Goal: Task Accomplishment & Management: Manage account settings

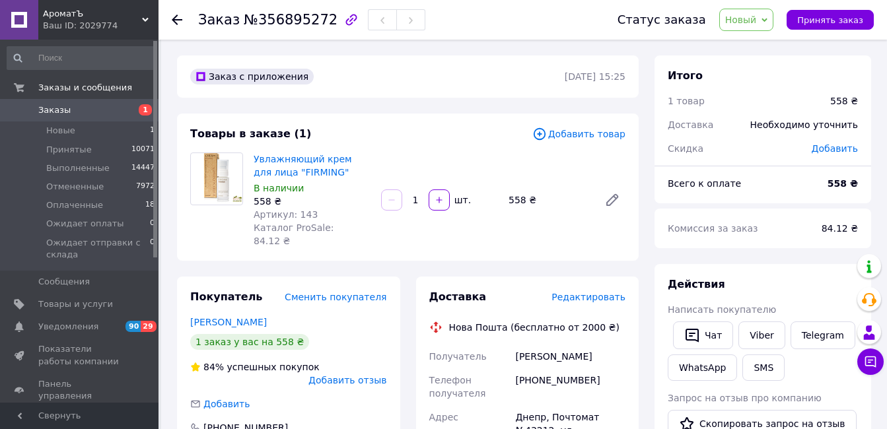
click at [757, 20] on span "Новый" at bounding box center [741, 20] width 32 height 11
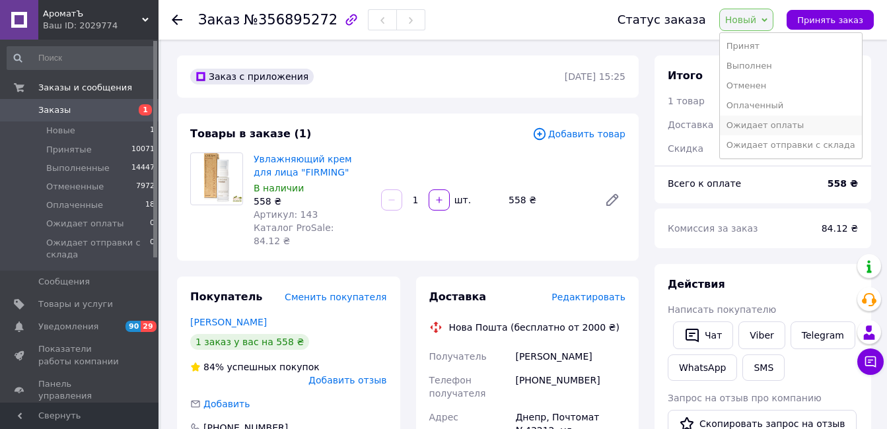
click at [775, 120] on li "Ожидает оплаты" at bounding box center [791, 126] width 142 height 20
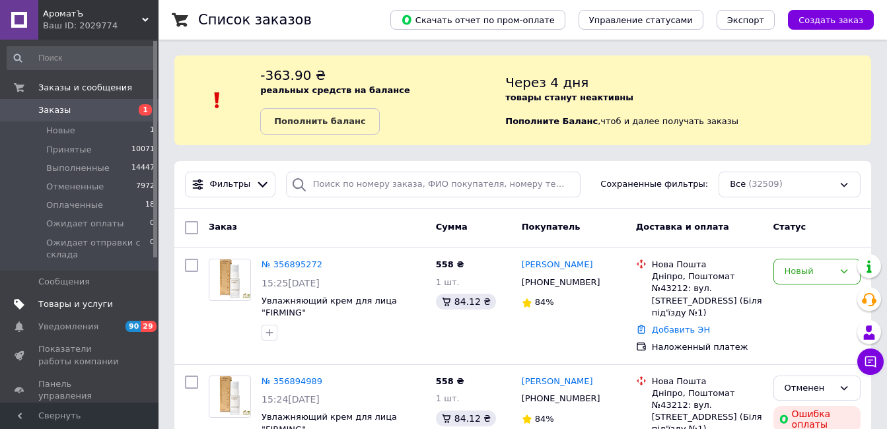
click at [100, 306] on span "Товары и услуги" at bounding box center [75, 304] width 75 height 12
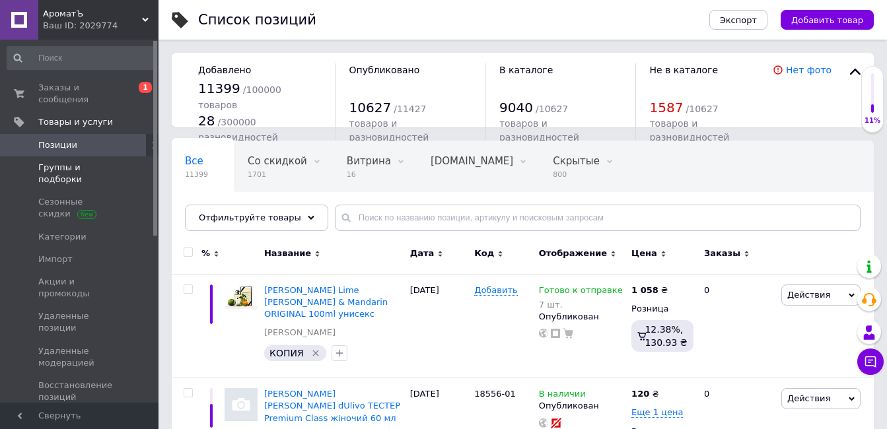
click at [116, 162] on span "Группы и подборки" at bounding box center [80, 174] width 84 height 24
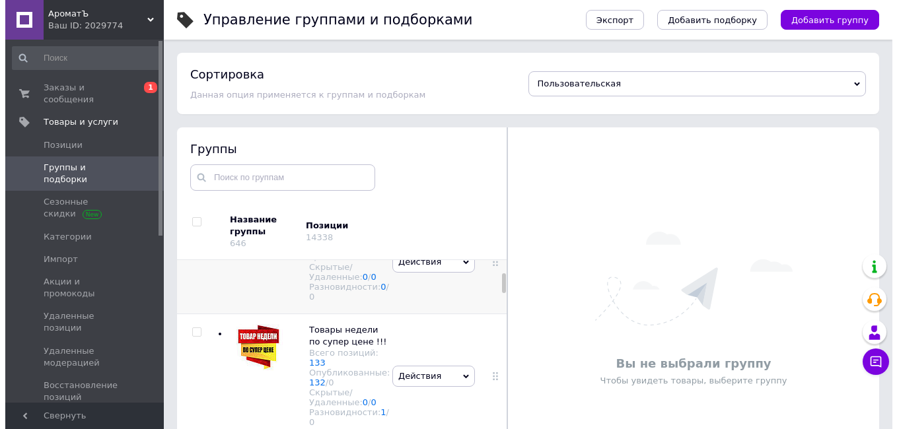
scroll to position [462, 0]
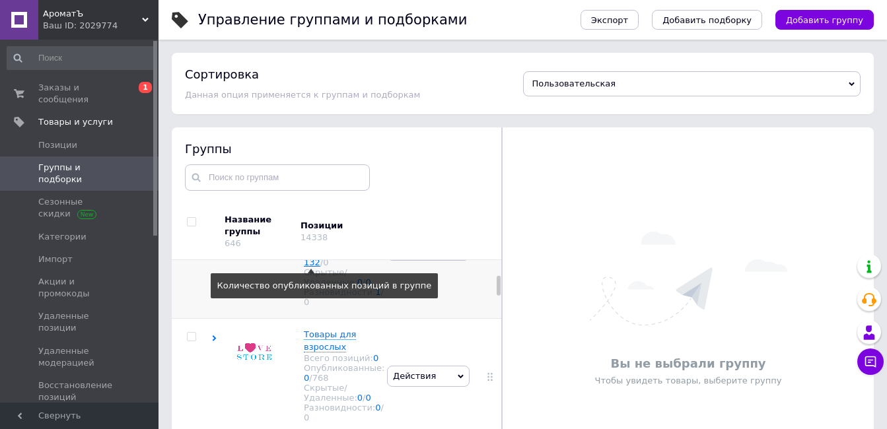
click at [313, 267] on link "132" at bounding box center [312, 263] width 17 height 10
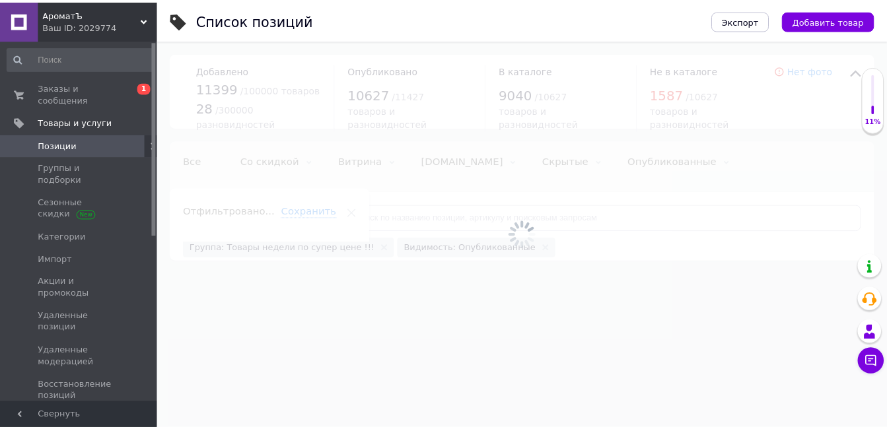
scroll to position [0, 79]
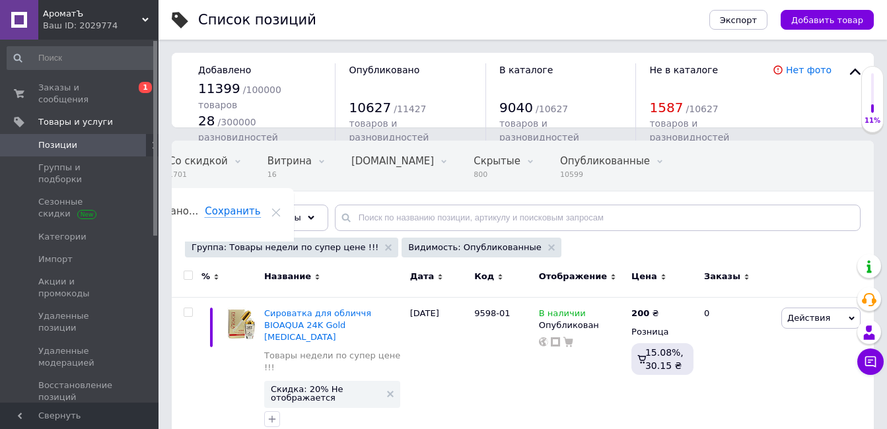
click at [188, 271] on input "checkbox" at bounding box center [188, 275] width 9 height 9
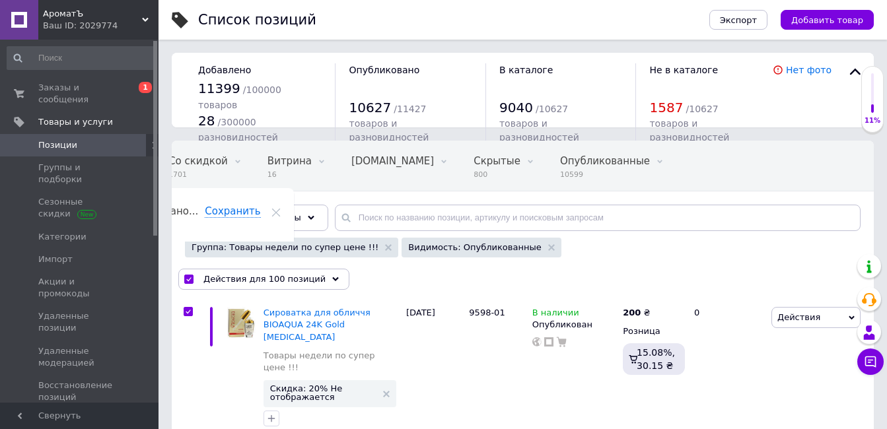
checkbox input "true"
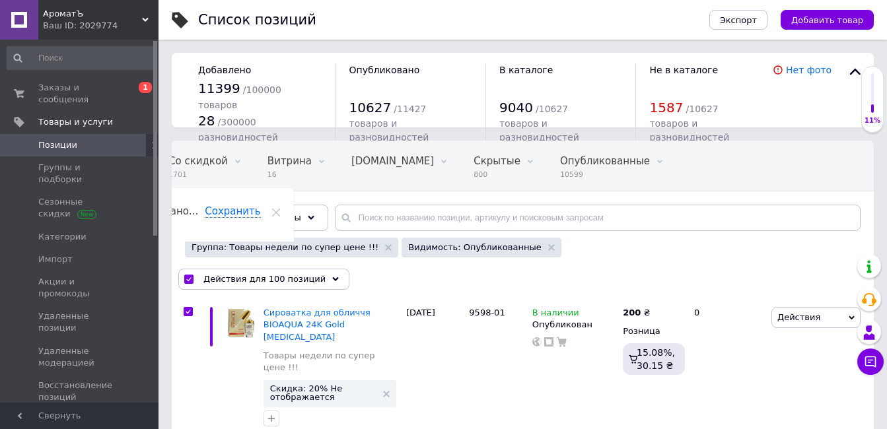
checkbox input "true"
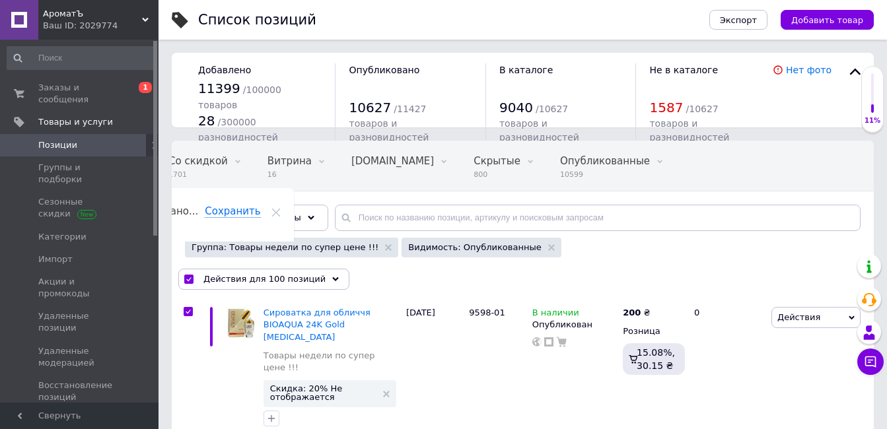
checkbox input "true"
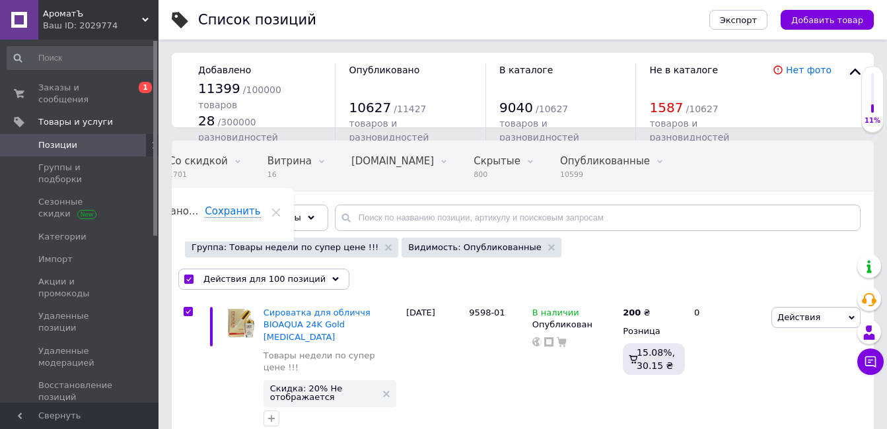
checkbox input "true"
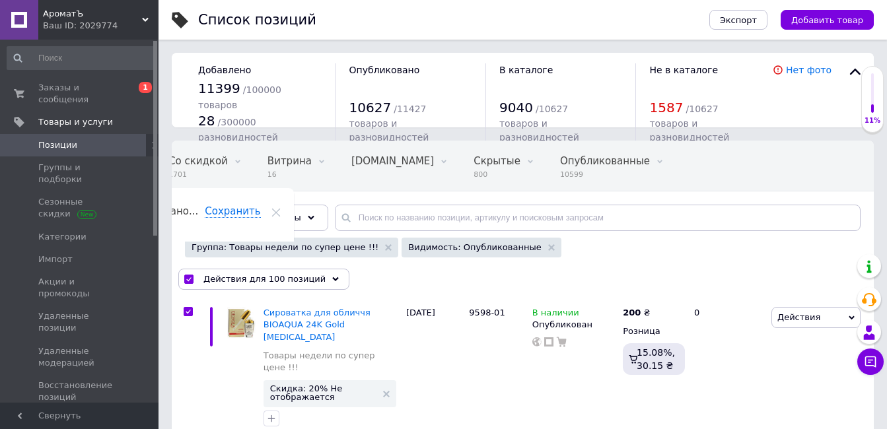
checkbox input "true"
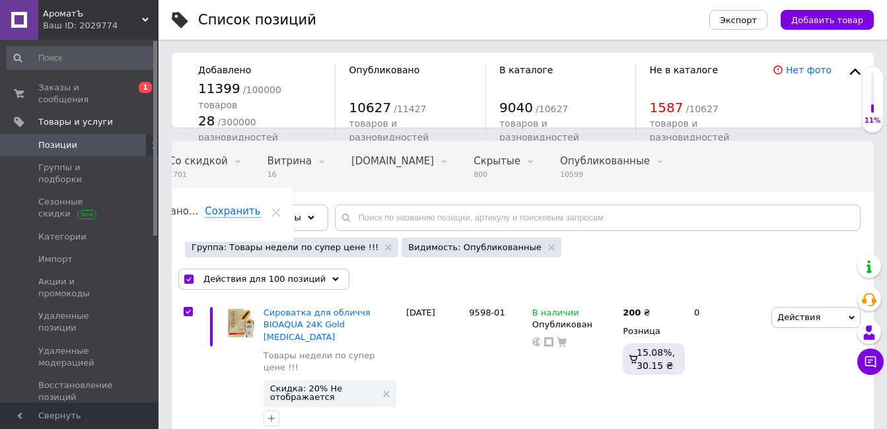
checkbox input "true"
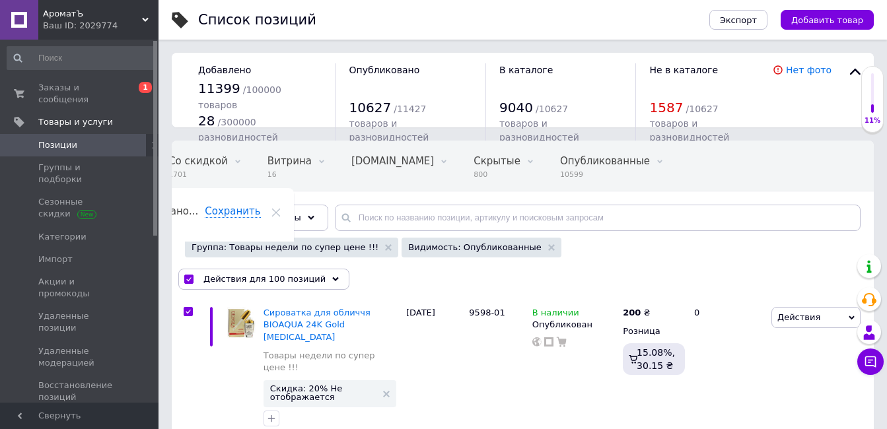
checkbox input "true"
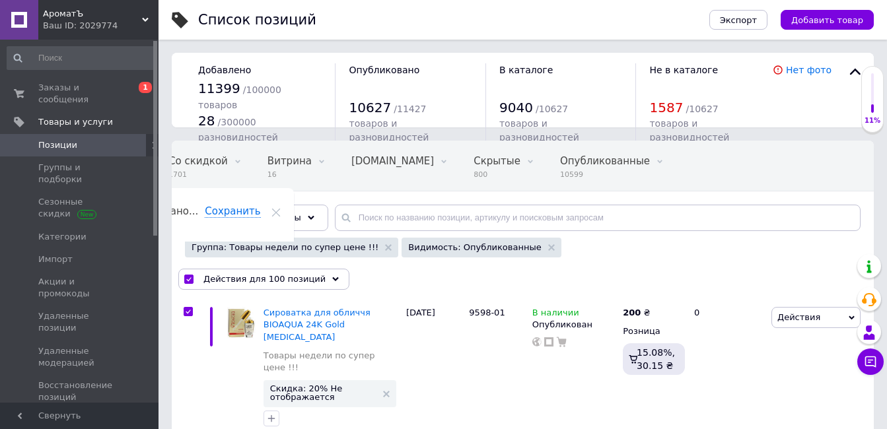
checkbox input "true"
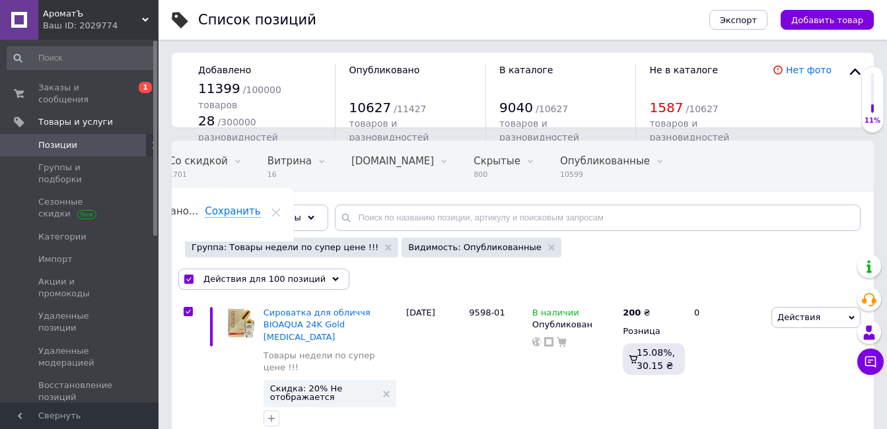
checkbox input "true"
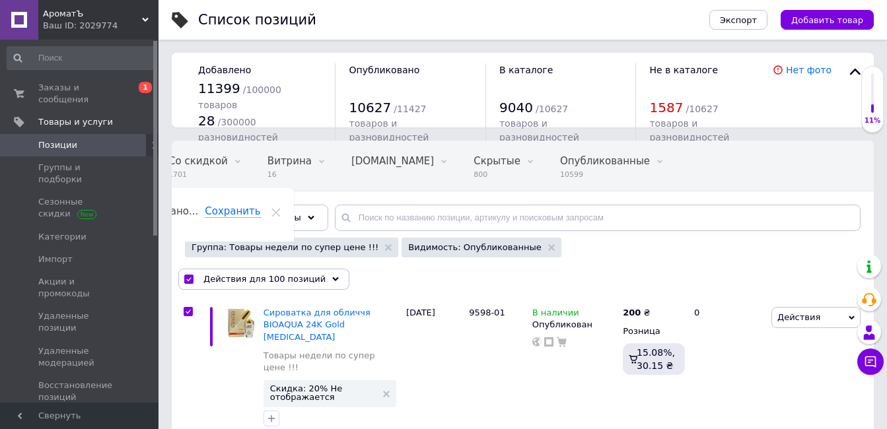
checkbox input "true"
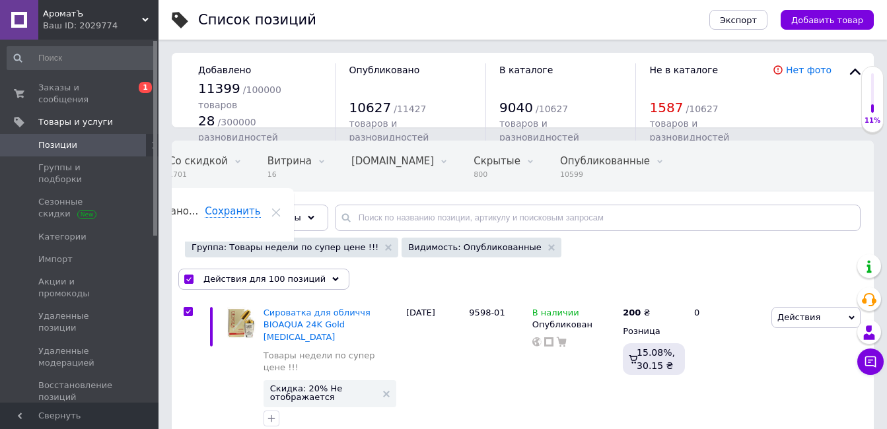
checkbox input "true"
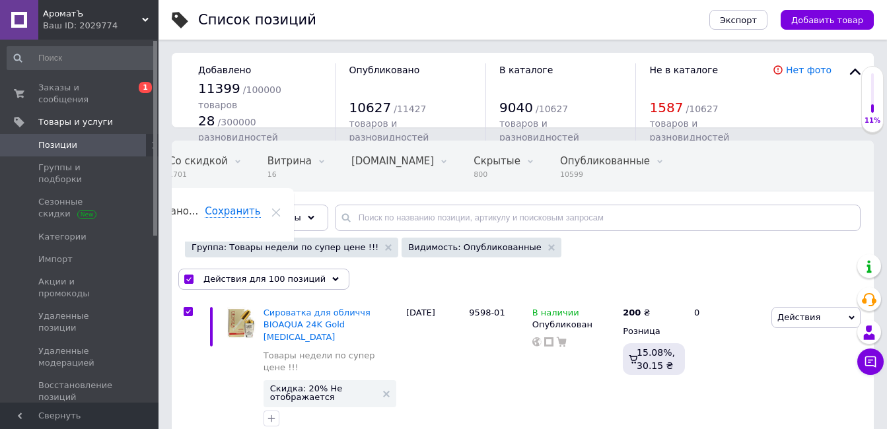
checkbox input "true"
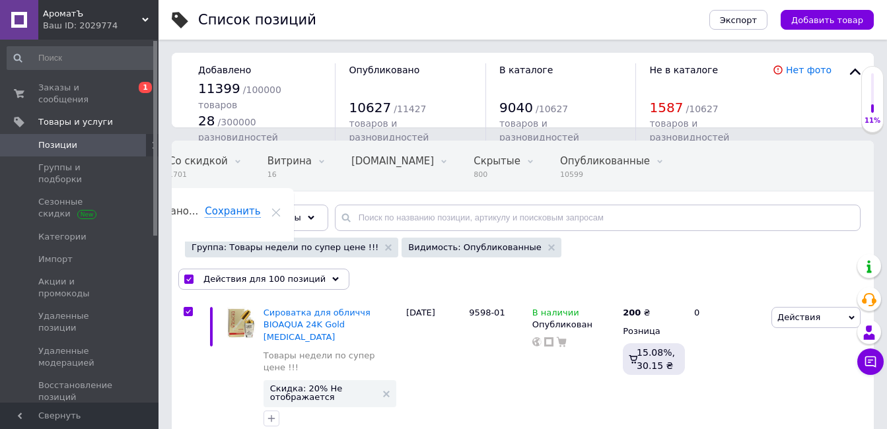
checkbox input "true"
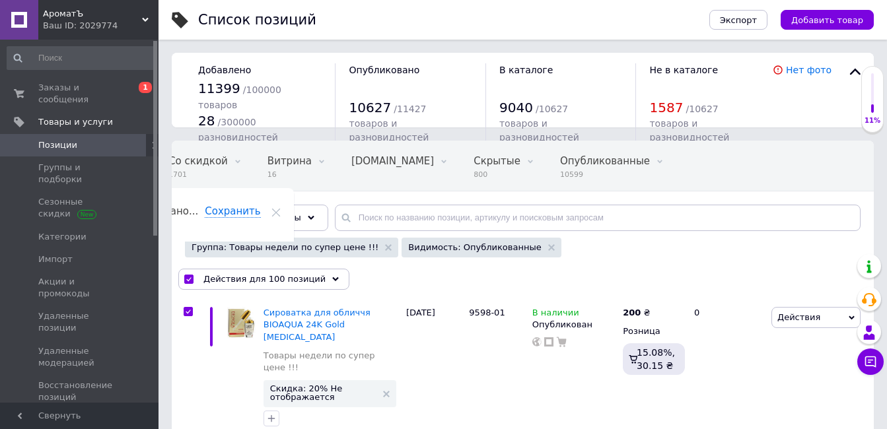
checkbox input "true"
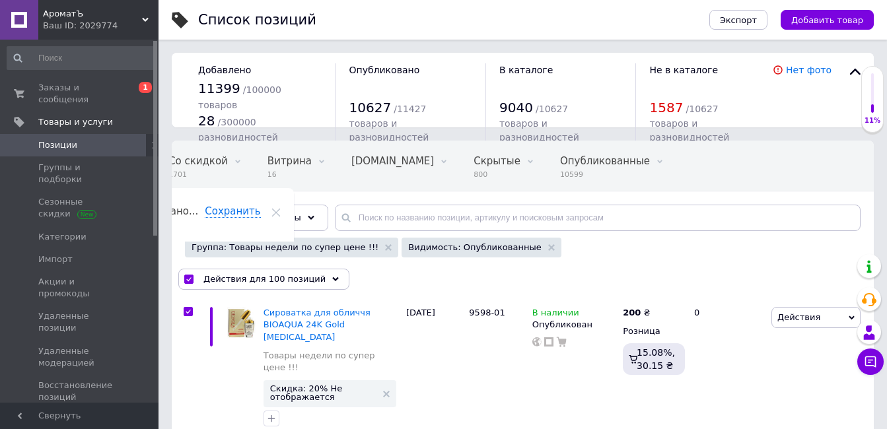
checkbox input "true"
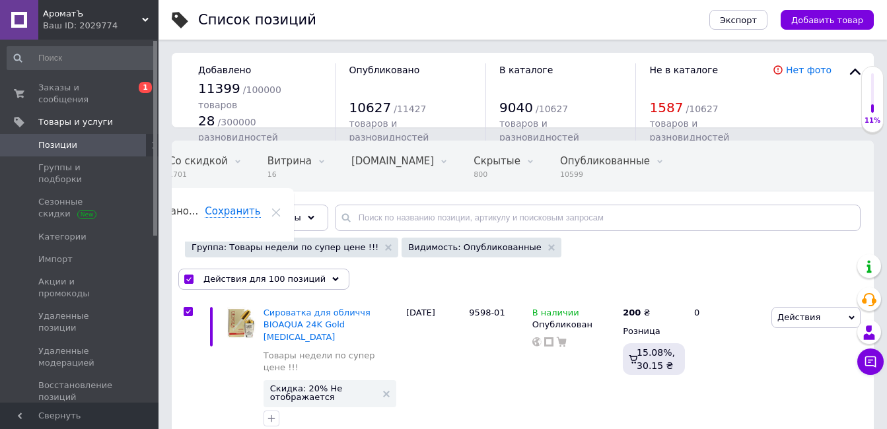
checkbox input "true"
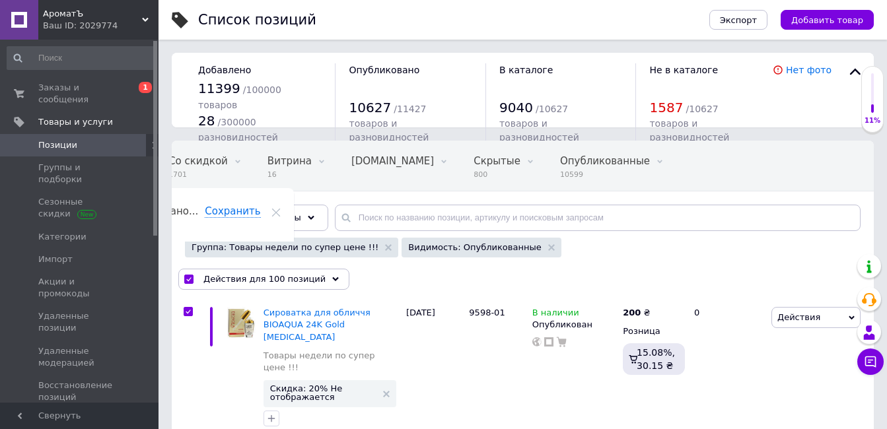
checkbox input "true"
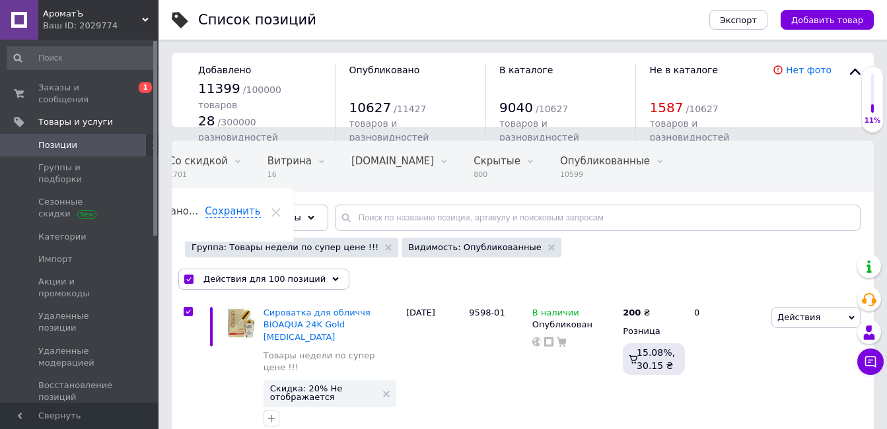
checkbox input "true"
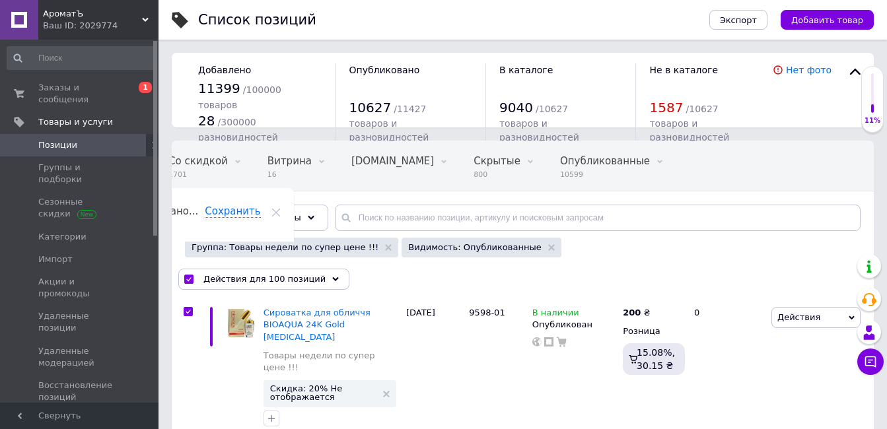
checkbox input "true"
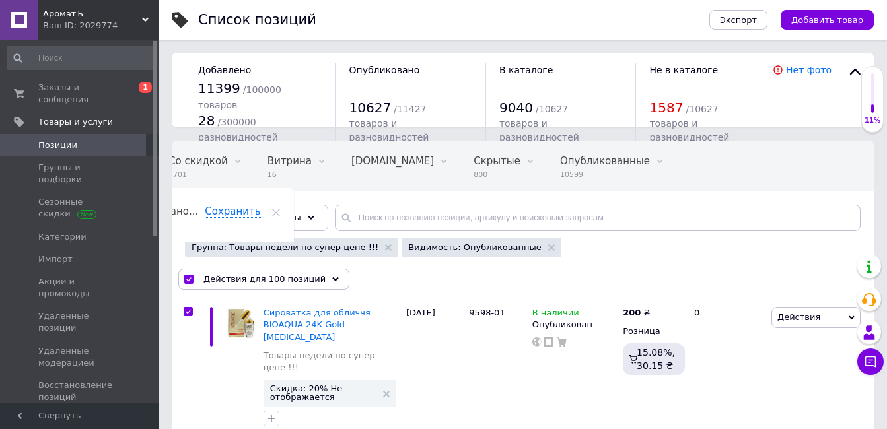
checkbox input "true"
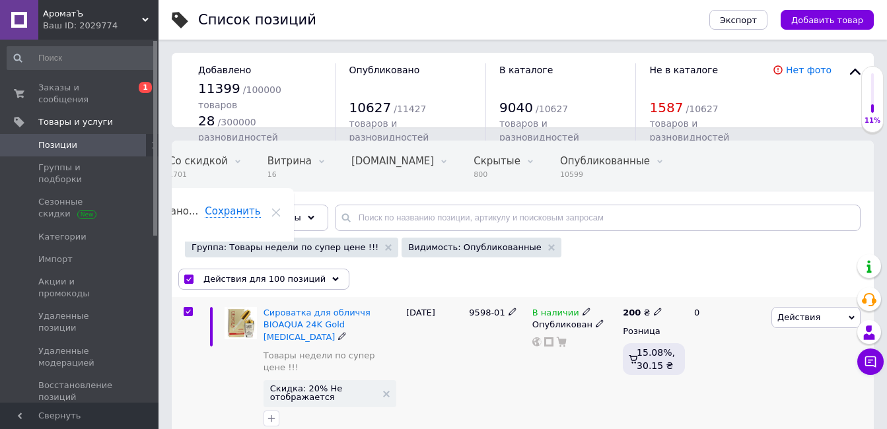
scroll to position [0, 94]
click at [802, 318] on span "Действия" at bounding box center [798, 317] width 43 height 10
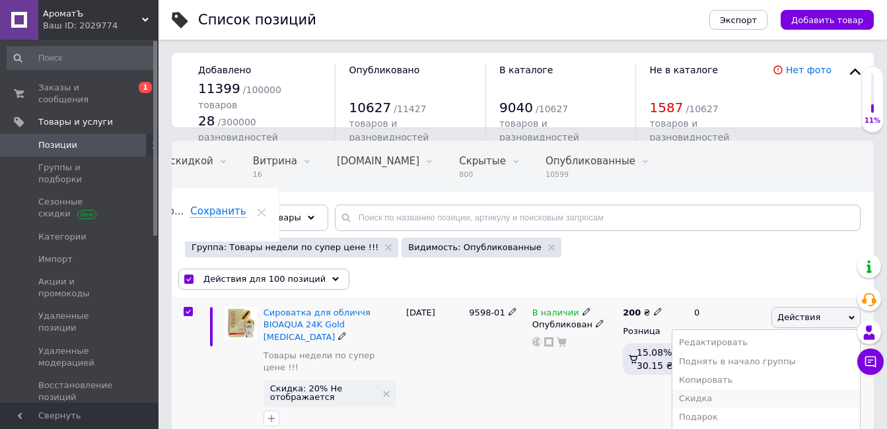
click at [730, 396] on li "Скидка" at bounding box center [766, 399] width 188 height 18
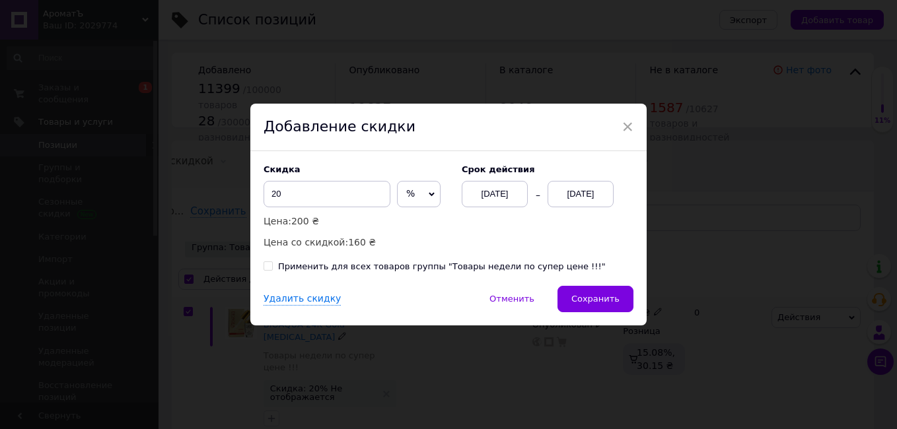
click at [586, 198] on div "[DATE]" at bounding box center [580, 194] width 66 height 26
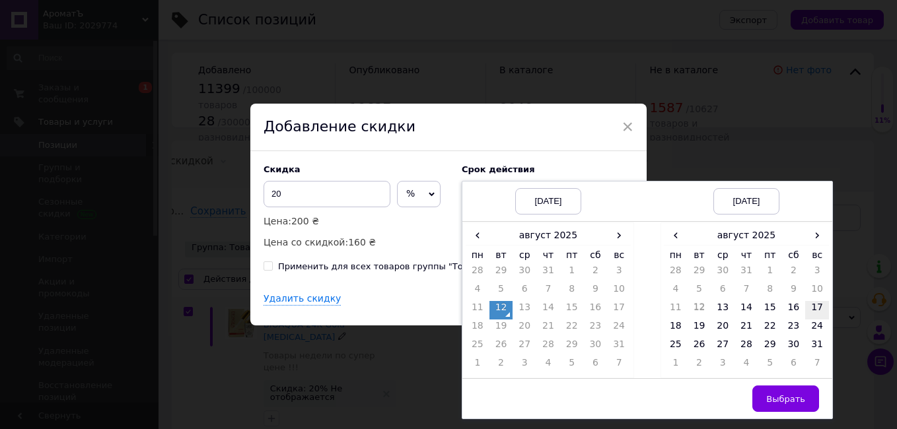
click at [816, 310] on td "17" at bounding box center [817, 310] width 24 height 18
click at [787, 401] on span "Выбрать" at bounding box center [785, 399] width 39 height 10
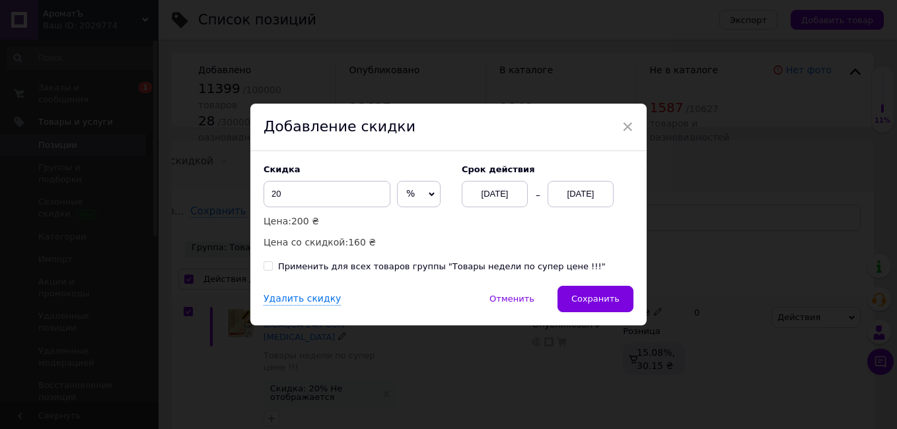
click at [268, 270] on input "Применить для всех товаров группы "Товары недели по супер цене !!!"" at bounding box center [267, 266] width 9 height 9
checkbox input "true"
click at [588, 300] on span "Сохранить" at bounding box center [595, 299] width 48 height 10
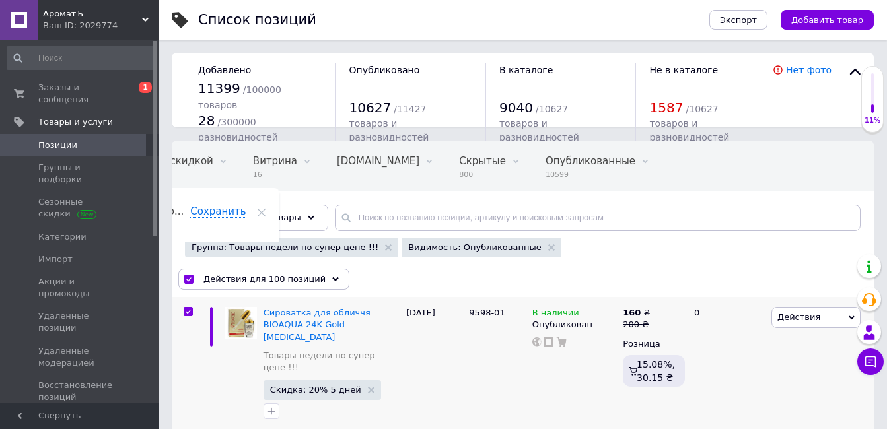
click at [72, 24] on div "Ваш ID: 2029774" at bounding box center [101, 26] width 116 height 12
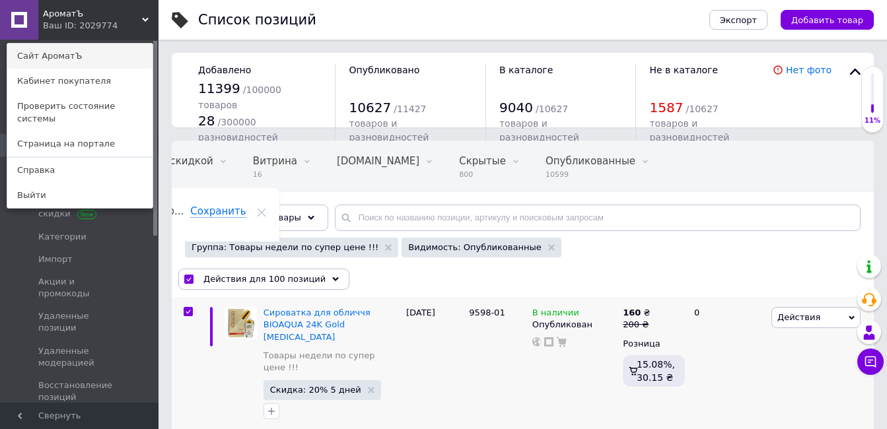
click at [74, 53] on link "Сайт АроматЪ" at bounding box center [79, 56] width 145 height 25
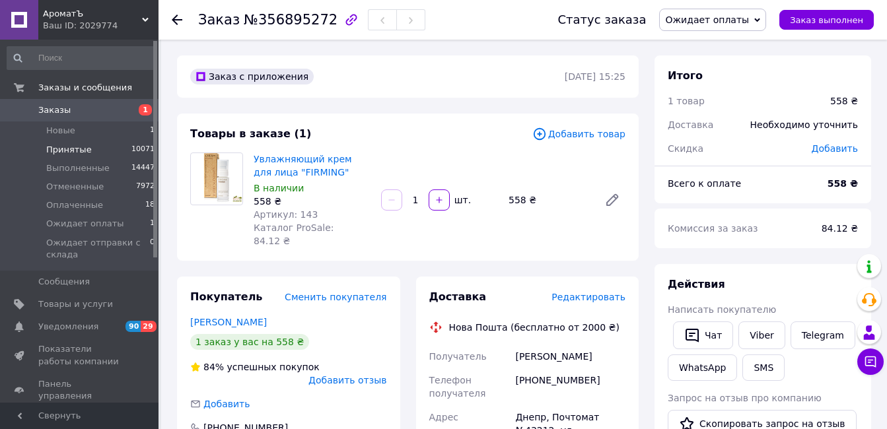
click at [85, 148] on span "Принятые" at bounding box center [69, 150] width 46 height 12
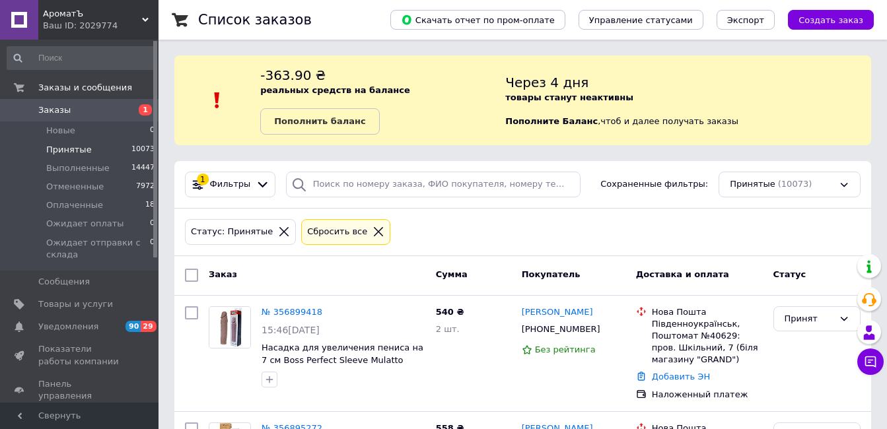
click at [193, 273] on input "checkbox" at bounding box center [191, 275] width 13 height 13
checkbox input "true"
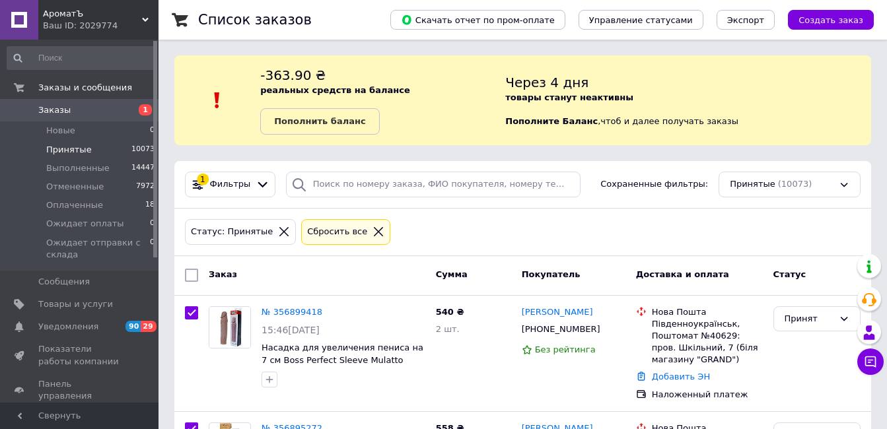
checkbox input "true"
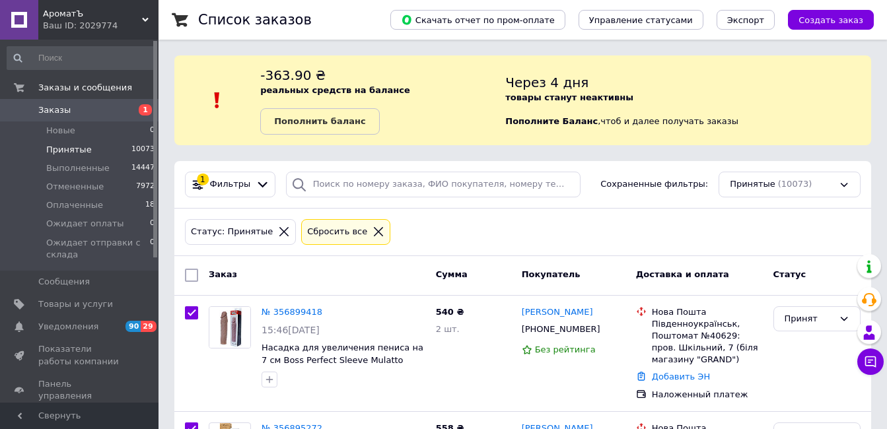
checkbox input "true"
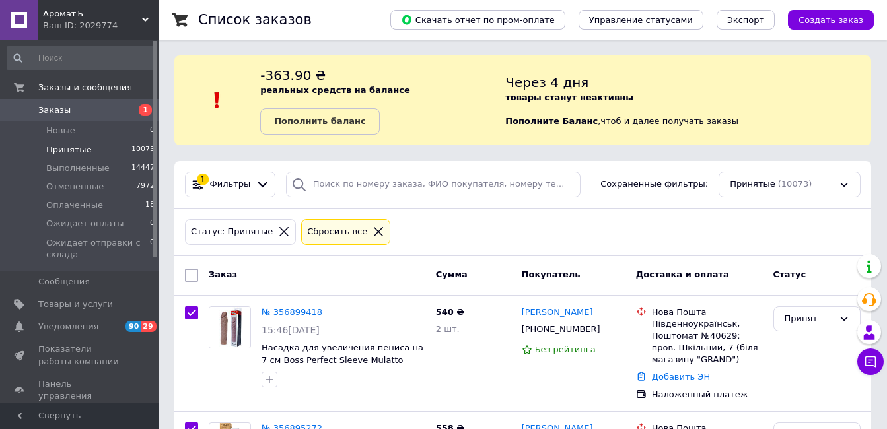
checkbox input "true"
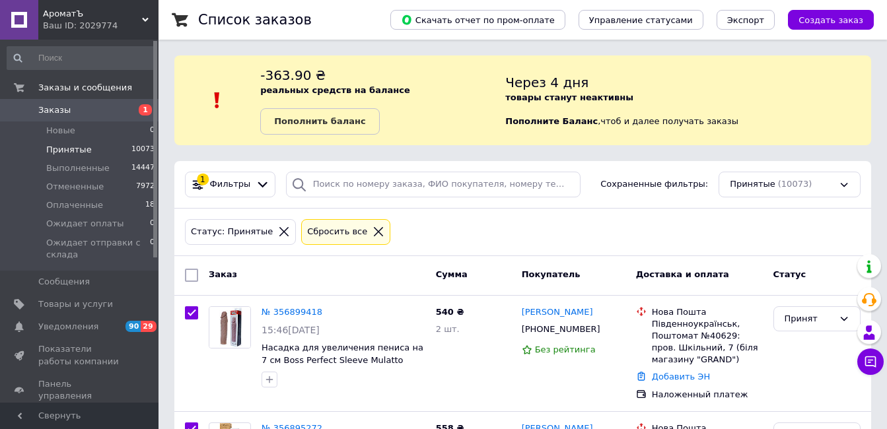
checkbox input "true"
click at [330, 274] on use at bounding box center [333, 275] width 7 height 4
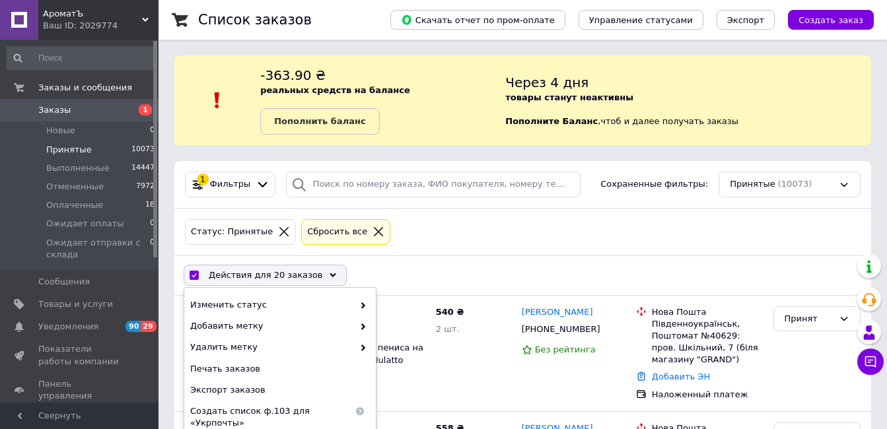
scroll to position [66, 0]
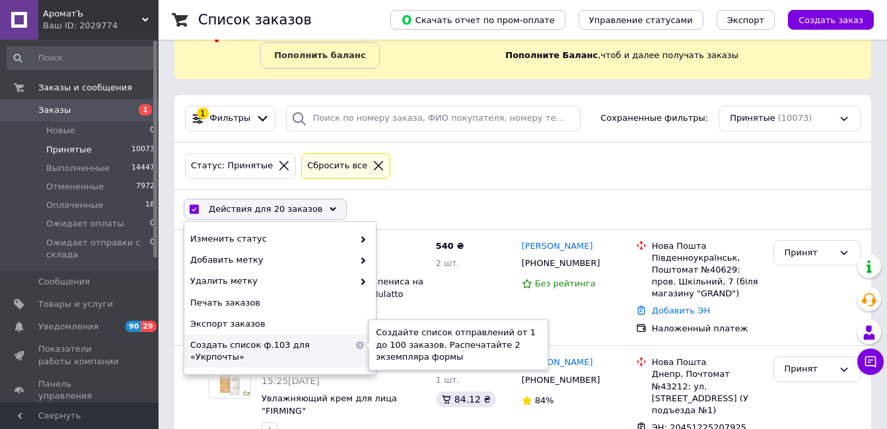
click at [361, 349] on use at bounding box center [360, 345] width 8 height 8
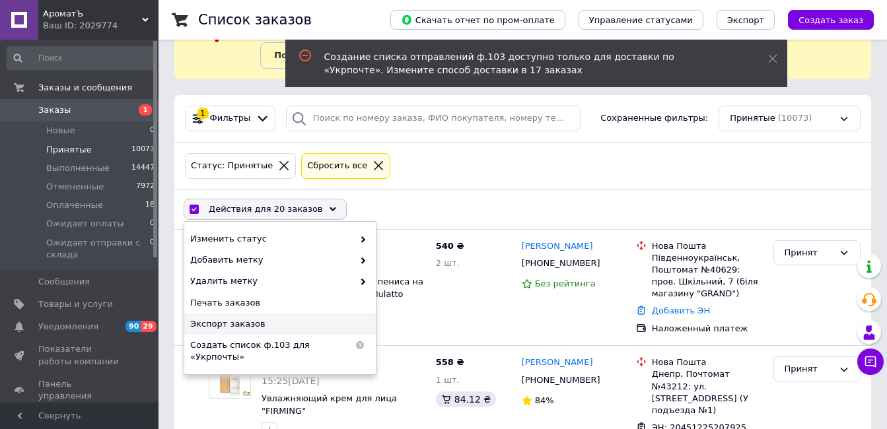
click at [435, 186] on div "Статус: Принятые Сбросить все" at bounding box center [522, 167] width 697 height 48
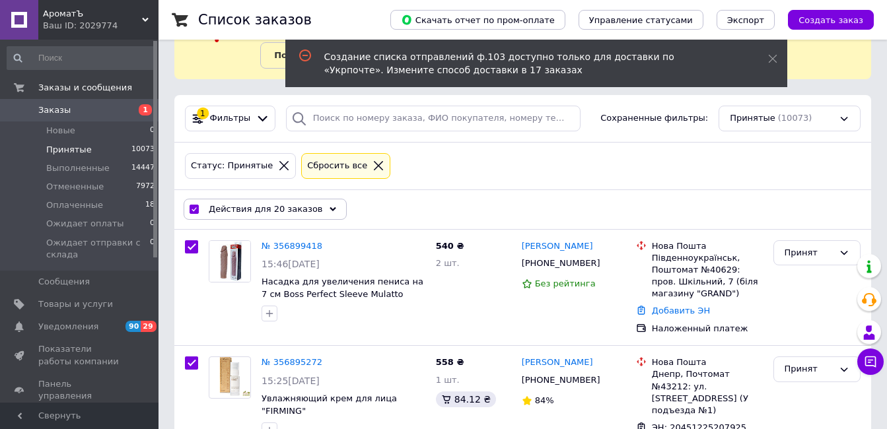
click at [192, 209] on input "checkbox" at bounding box center [194, 209] width 9 height 9
checkbox input "false"
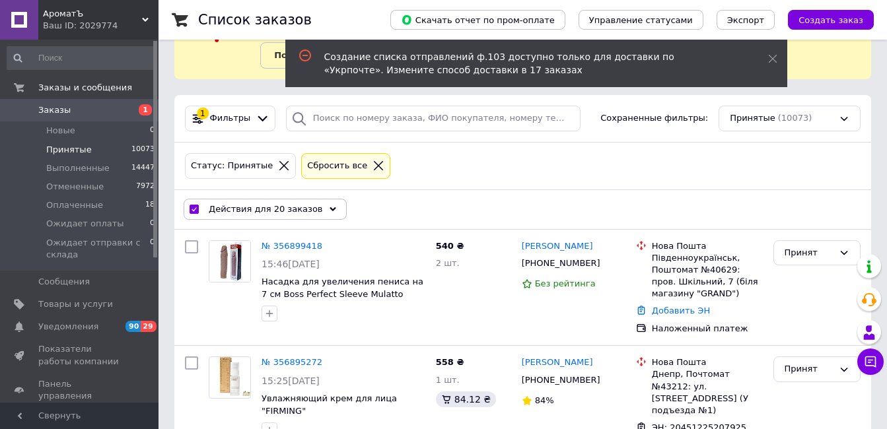
checkbox input "false"
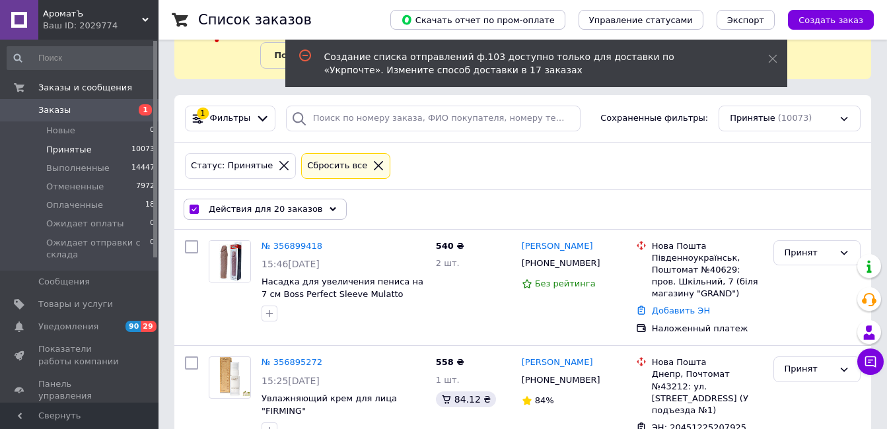
checkbox input "false"
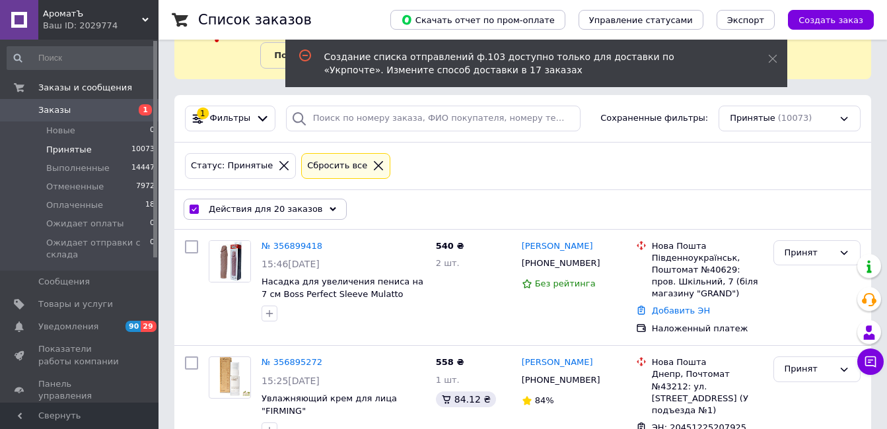
checkbox input "false"
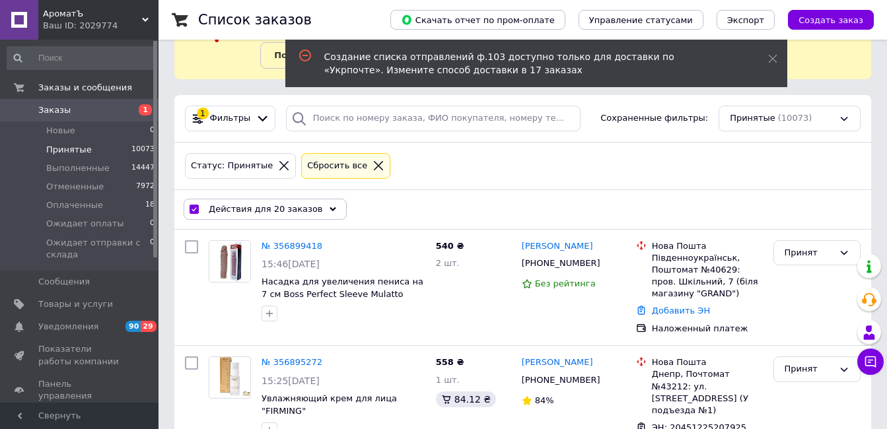
checkbox input "false"
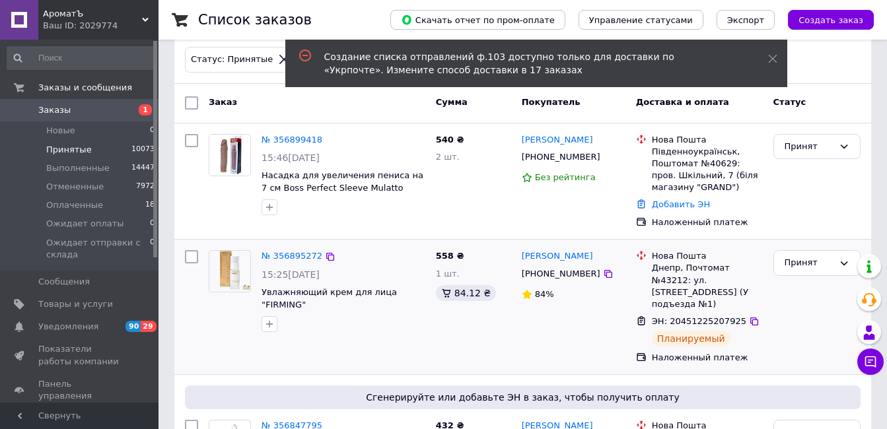
scroll to position [264, 0]
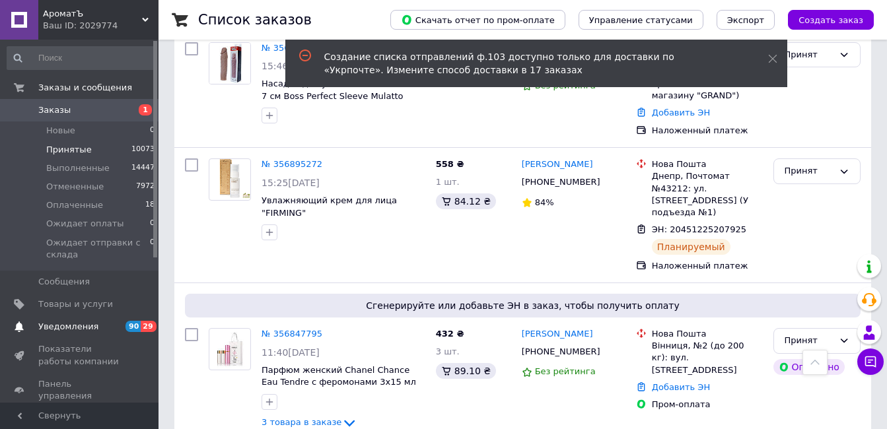
click at [74, 326] on span "Уведомления" at bounding box center [68, 327] width 60 height 12
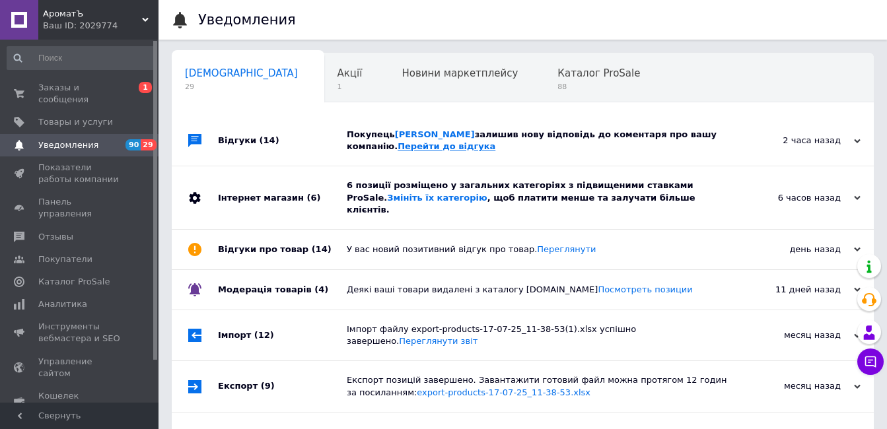
click at [409, 148] on link "Перейти до відгука" at bounding box center [447, 146] width 98 height 10
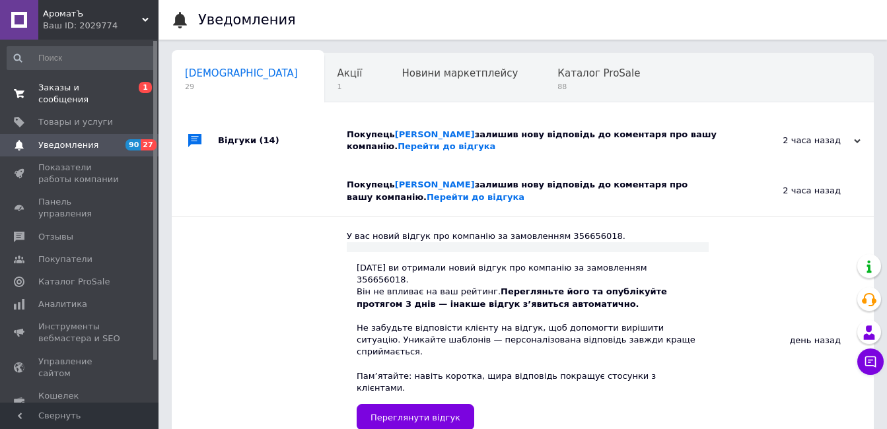
click at [53, 93] on span "Заказы и сообщения" at bounding box center [80, 94] width 84 height 24
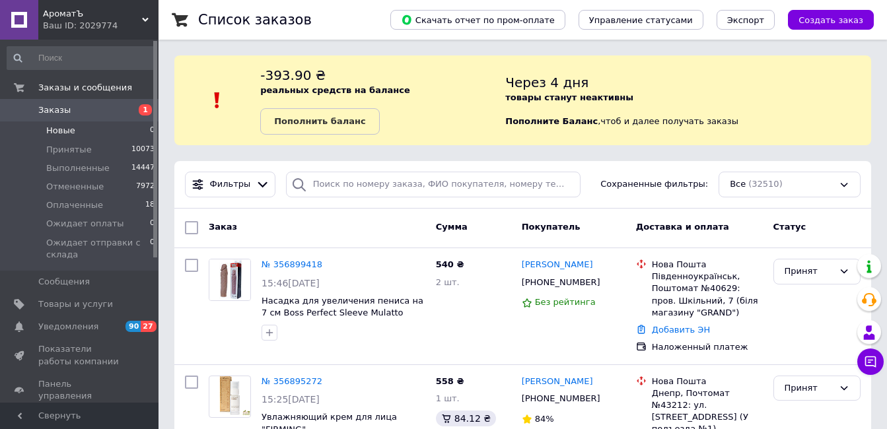
click at [90, 136] on li "Новые 0" at bounding box center [81, 131] width 162 height 18
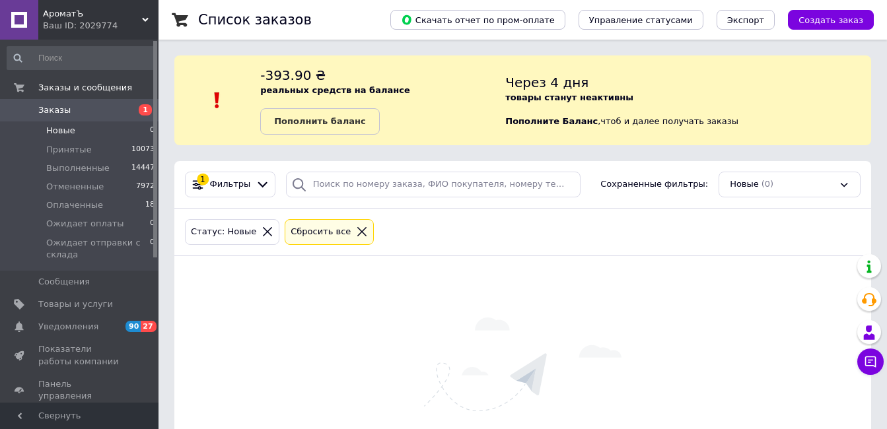
click at [356, 234] on icon at bounding box center [362, 232] width 12 height 12
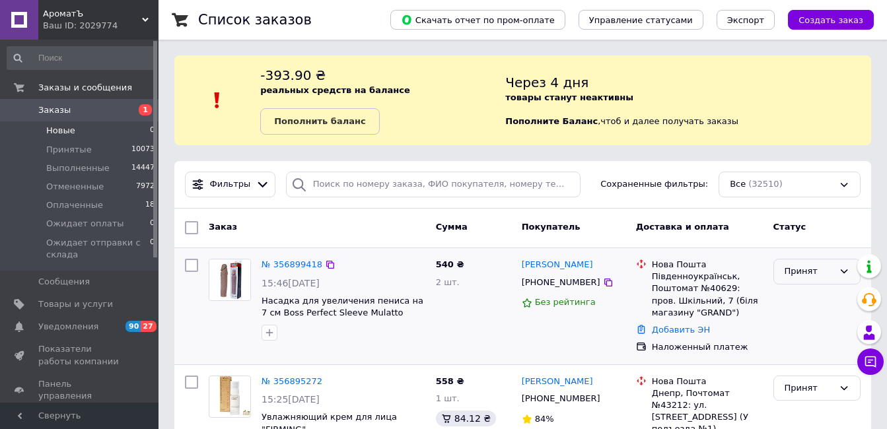
click at [800, 276] on div "Принят" at bounding box center [809, 272] width 49 height 14
click at [818, 327] on li "Отменен" at bounding box center [817, 323] width 86 height 24
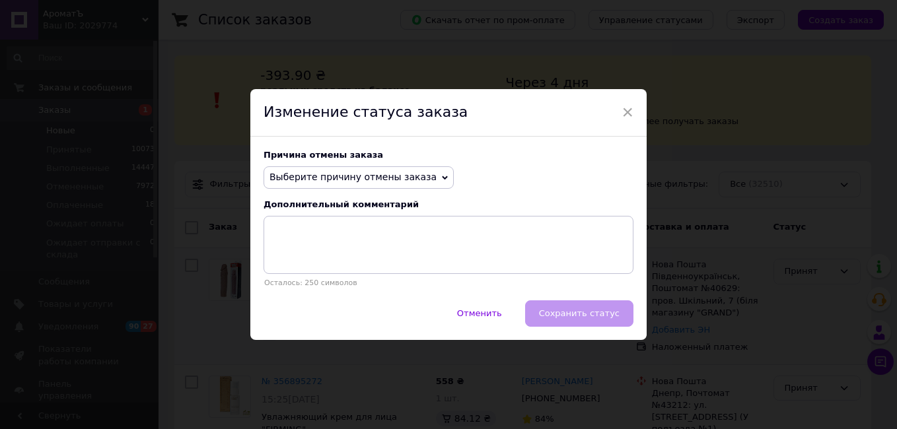
click at [407, 177] on span "Выберите причину отмены заказа" at bounding box center [352, 177] width 167 height 11
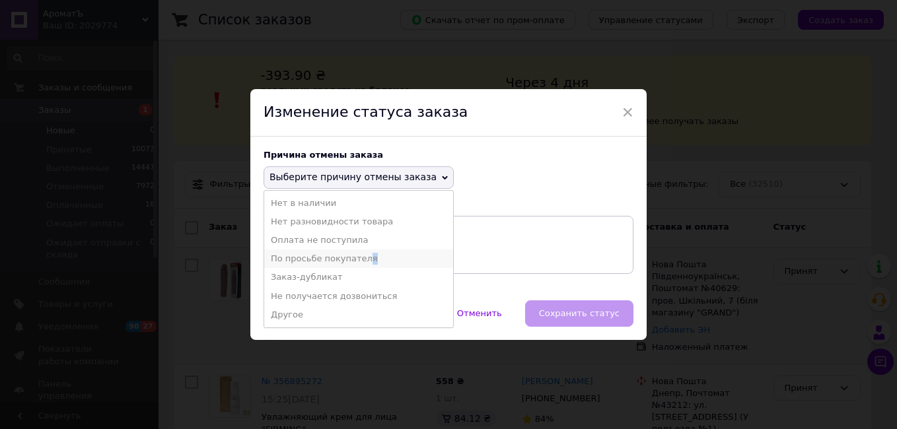
click at [359, 258] on li "По просьбе покупателя" at bounding box center [358, 259] width 189 height 18
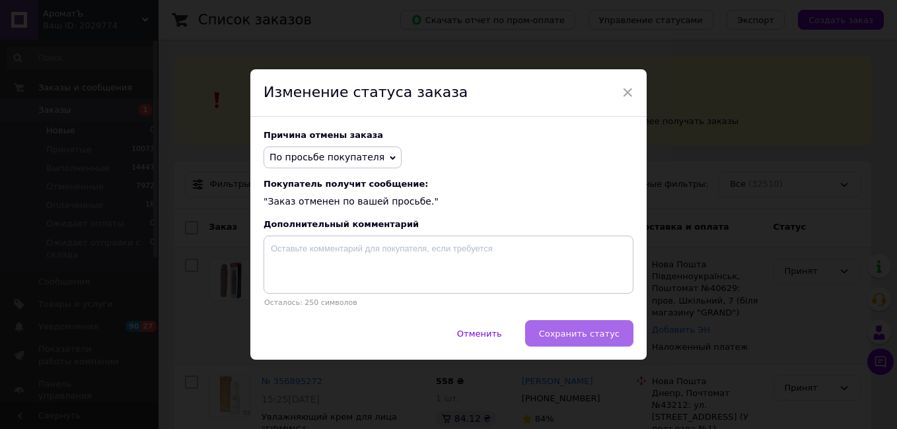
click at [592, 337] on span "Сохранить статус" at bounding box center [579, 334] width 81 height 10
